Goal: Transaction & Acquisition: Purchase product/service

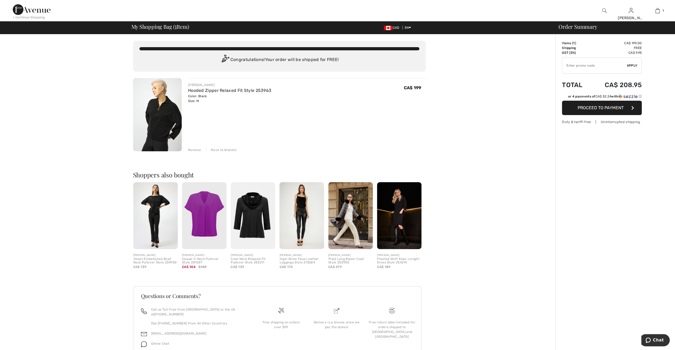
click at [164, 135] on img at bounding box center [157, 114] width 49 height 73
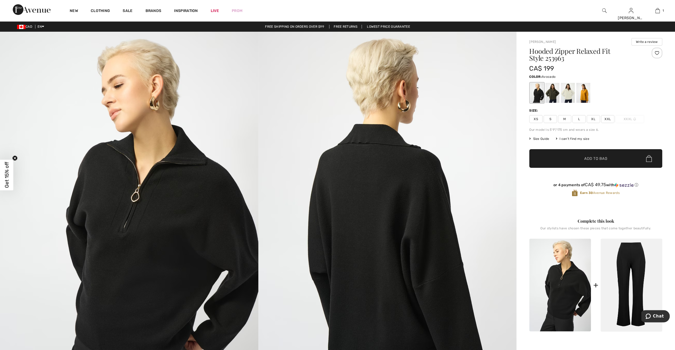
click at [555, 95] on div at bounding box center [553, 93] width 14 height 20
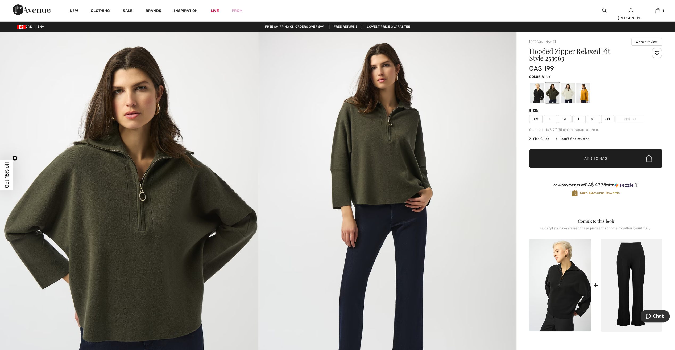
click at [539, 96] on div at bounding box center [537, 93] width 14 height 20
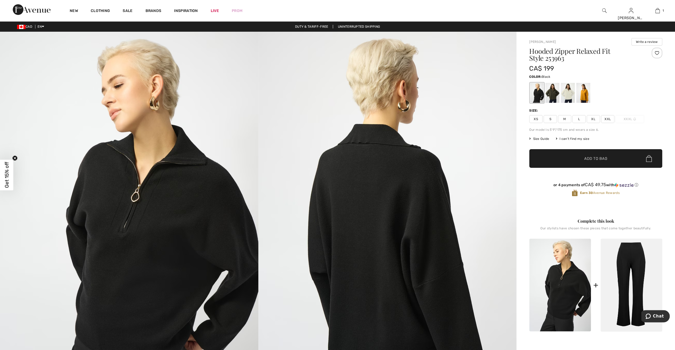
click at [656, 51] on div at bounding box center [657, 53] width 11 height 11
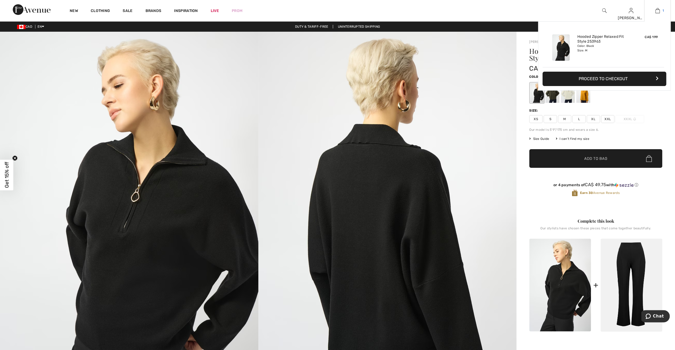
click at [658, 14] on img at bounding box center [658, 10] width 5 height 6
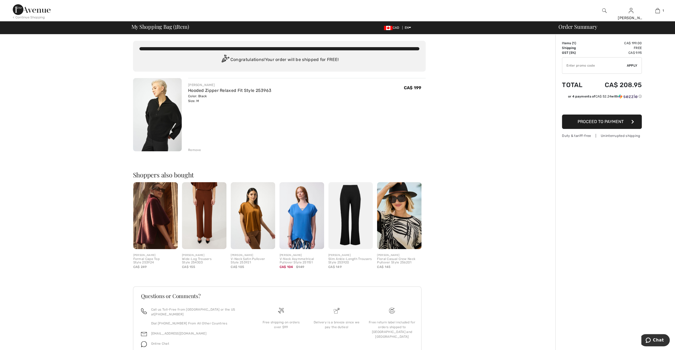
click at [198, 150] on div "Remove" at bounding box center [194, 149] width 13 height 5
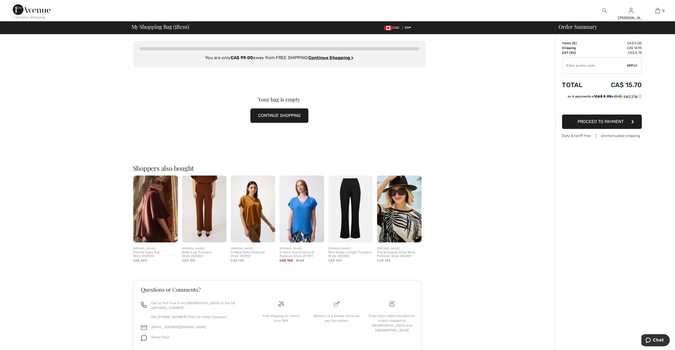
click at [29, 12] on img at bounding box center [32, 9] width 38 height 11
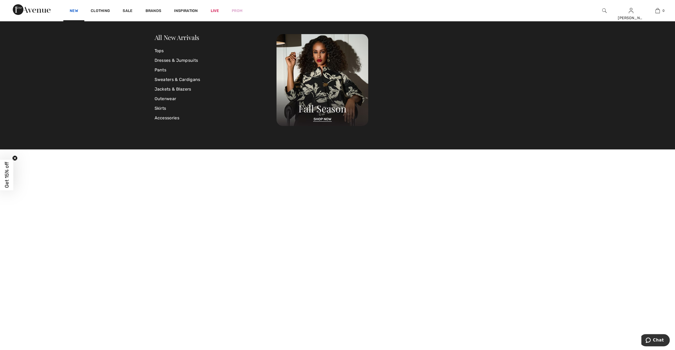
click at [72, 11] on link "New" at bounding box center [74, 12] width 8 height 6
